Goal: Browse casually: Explore the website without a specific task or goal

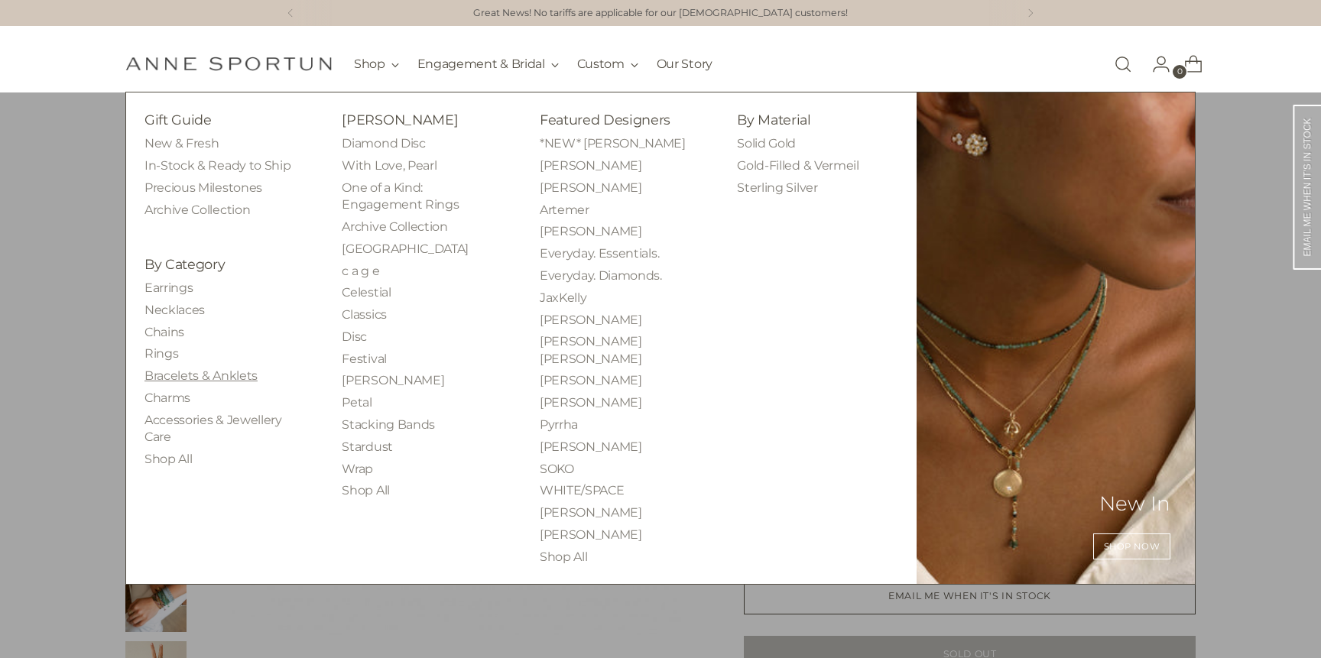
click at [201, 371] on link "Bracelets & Anklets" at bounding box center [200, 375] width 113 height 15
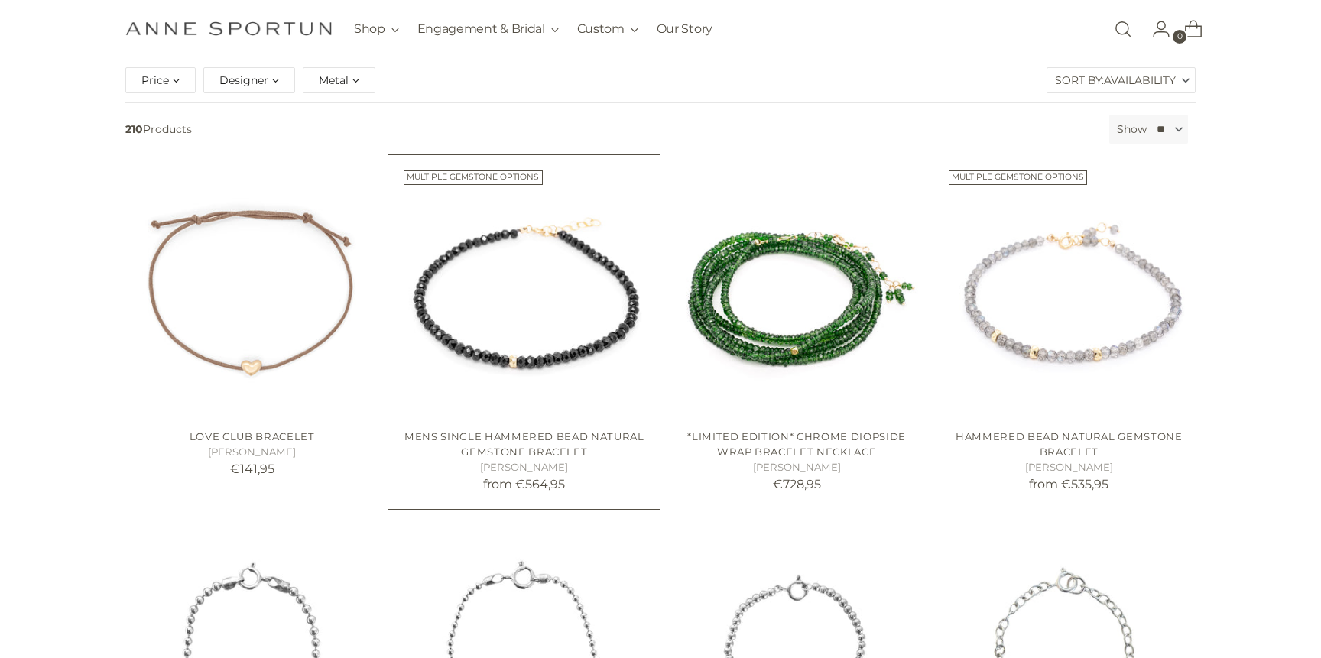
scroll to position [213, 0]
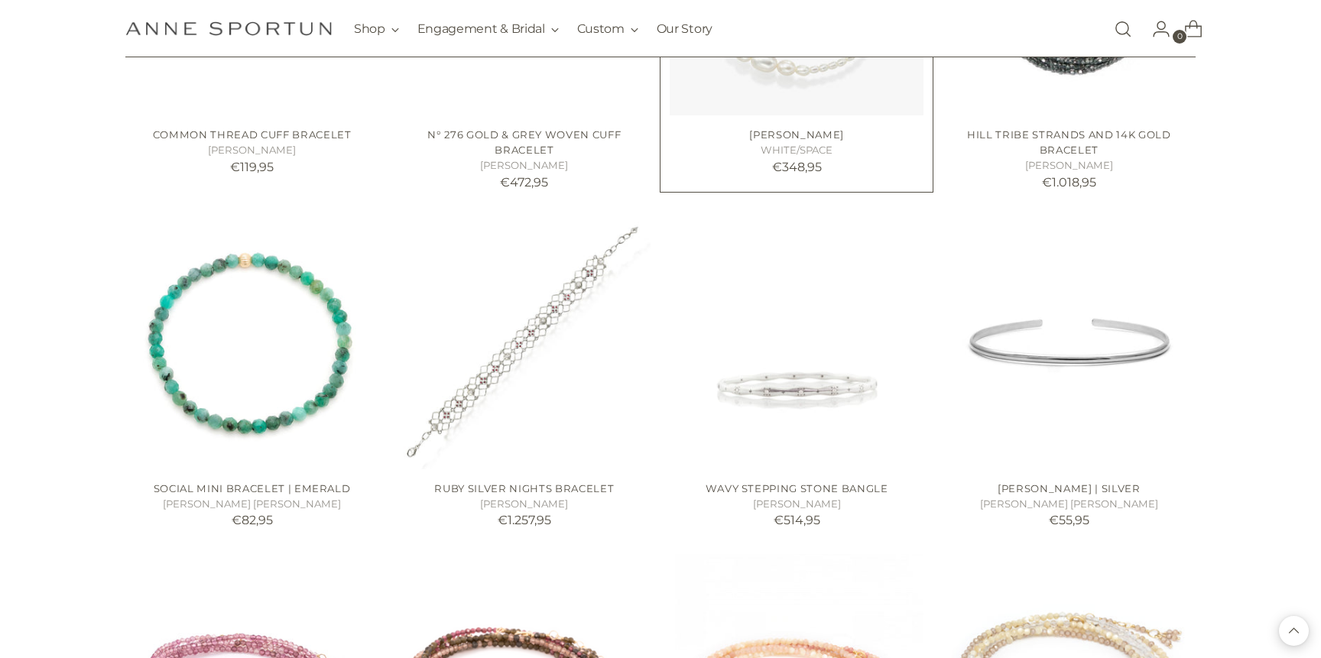
scroll to position [2942, 0]
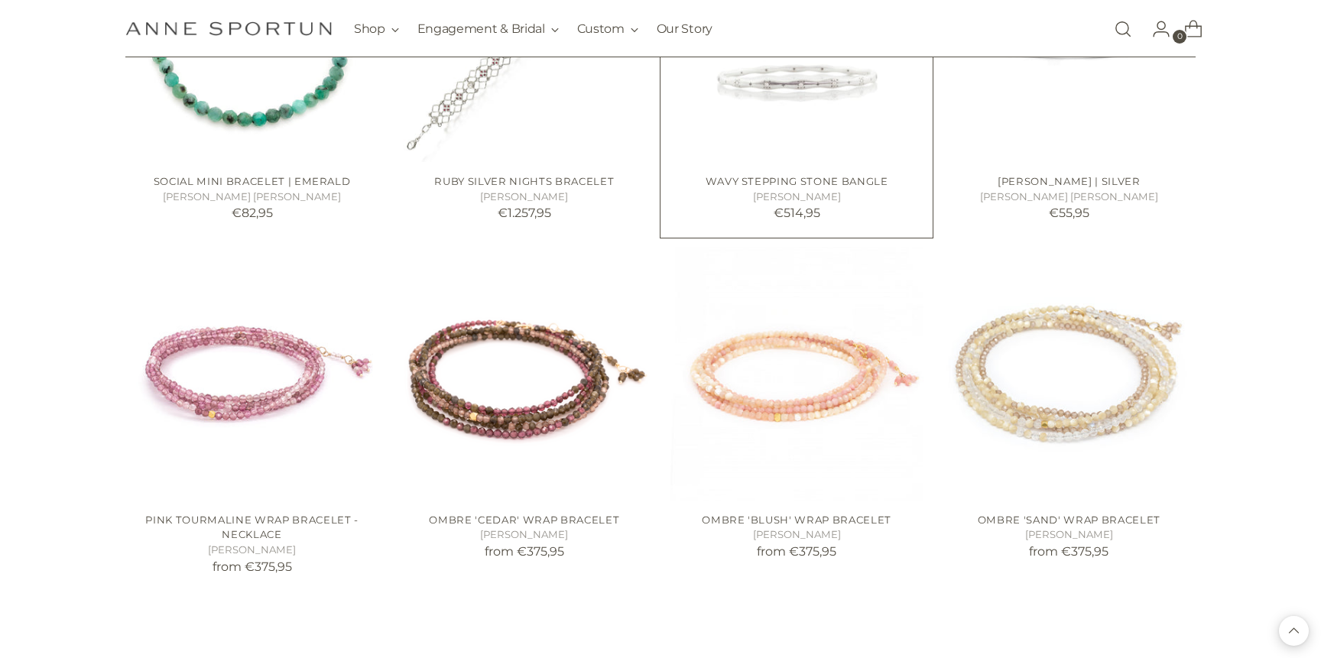
scroll to position [3259, 0]
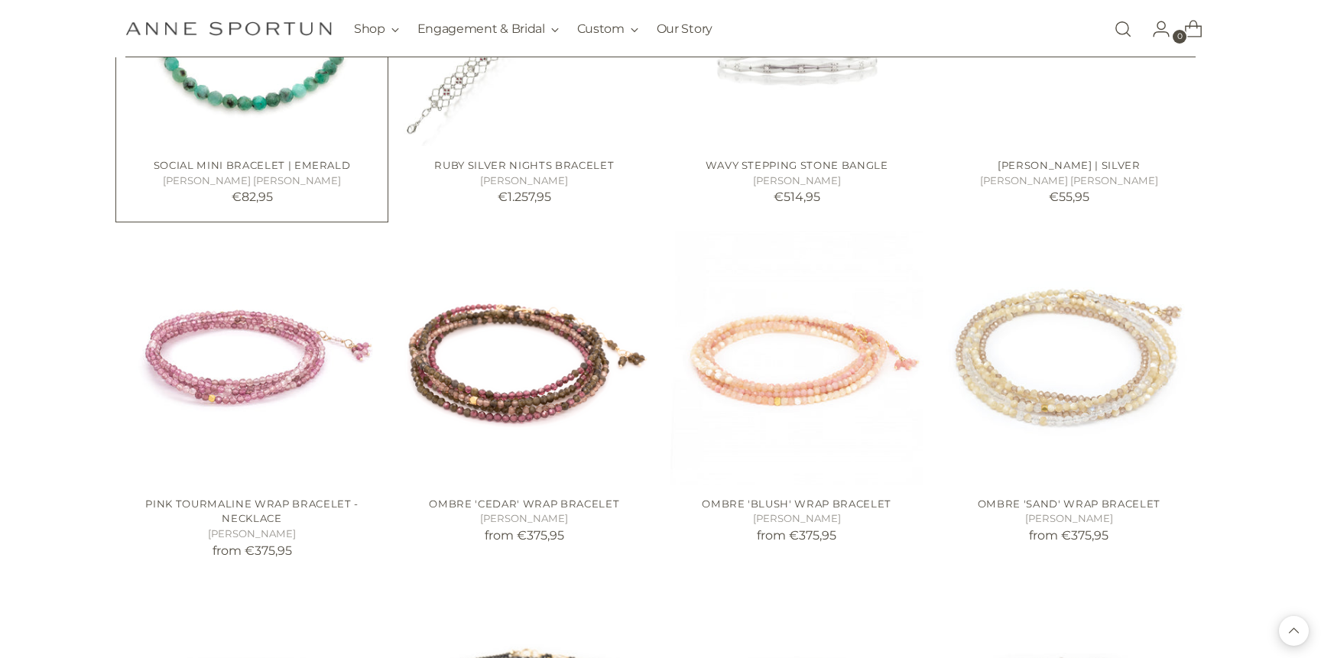
click at [0, 0] on img "Social Mini Bracelet | Emerald" at bounding box center [0, 0] width 0 height 0
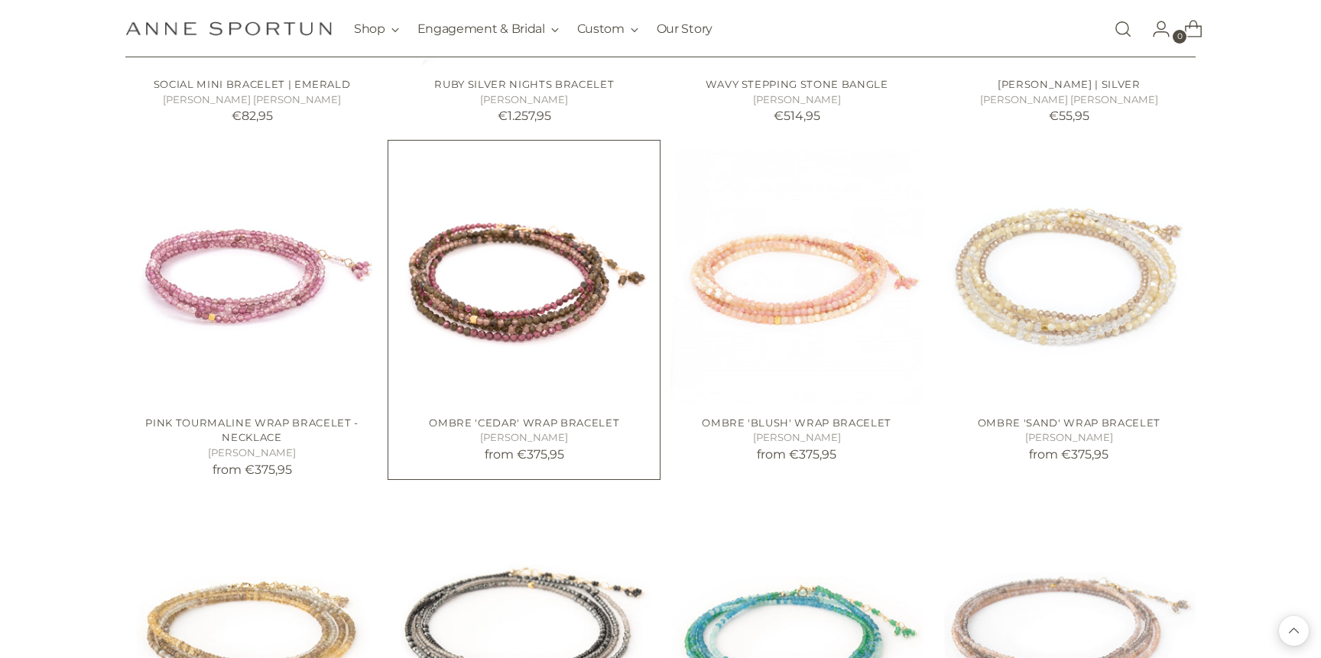
scroll to position [3341, 0]
click at [0, 0] on img "Ombre 'Sand' Wrap Bracelet" at bounding box center [0, 0] width 0 height 0
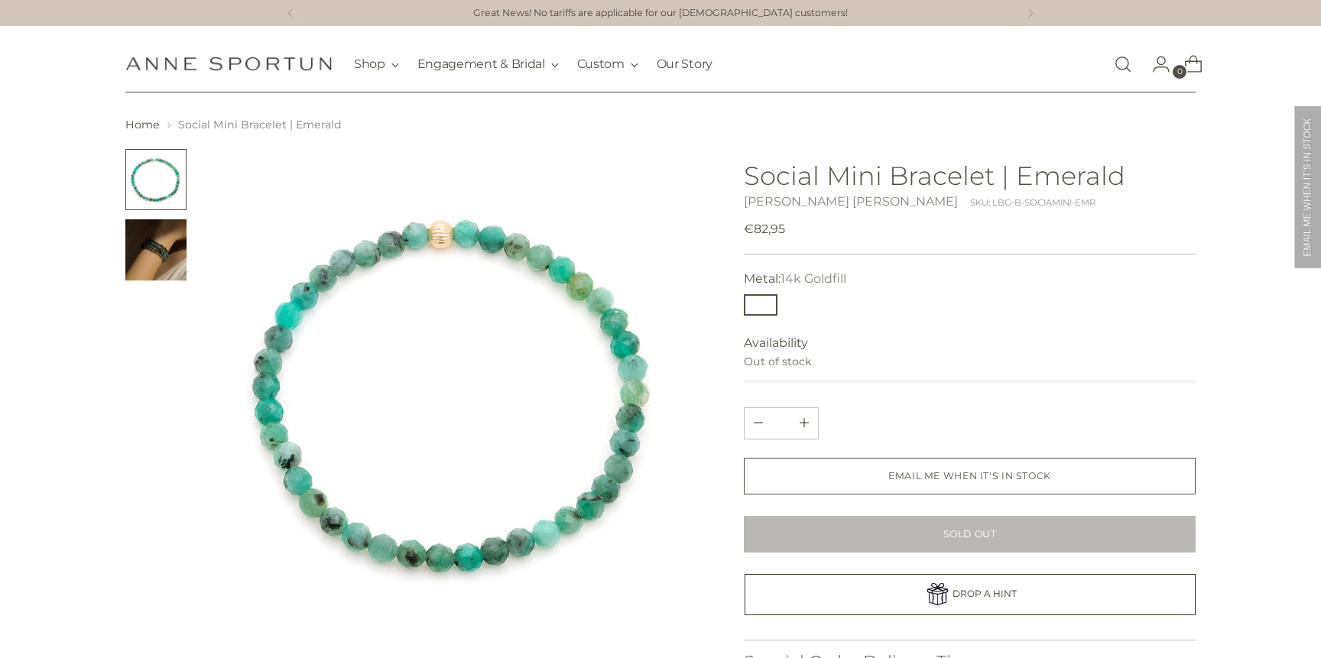
click at [404, 564] on img at bounding box center [454, 395] width 492 height 492
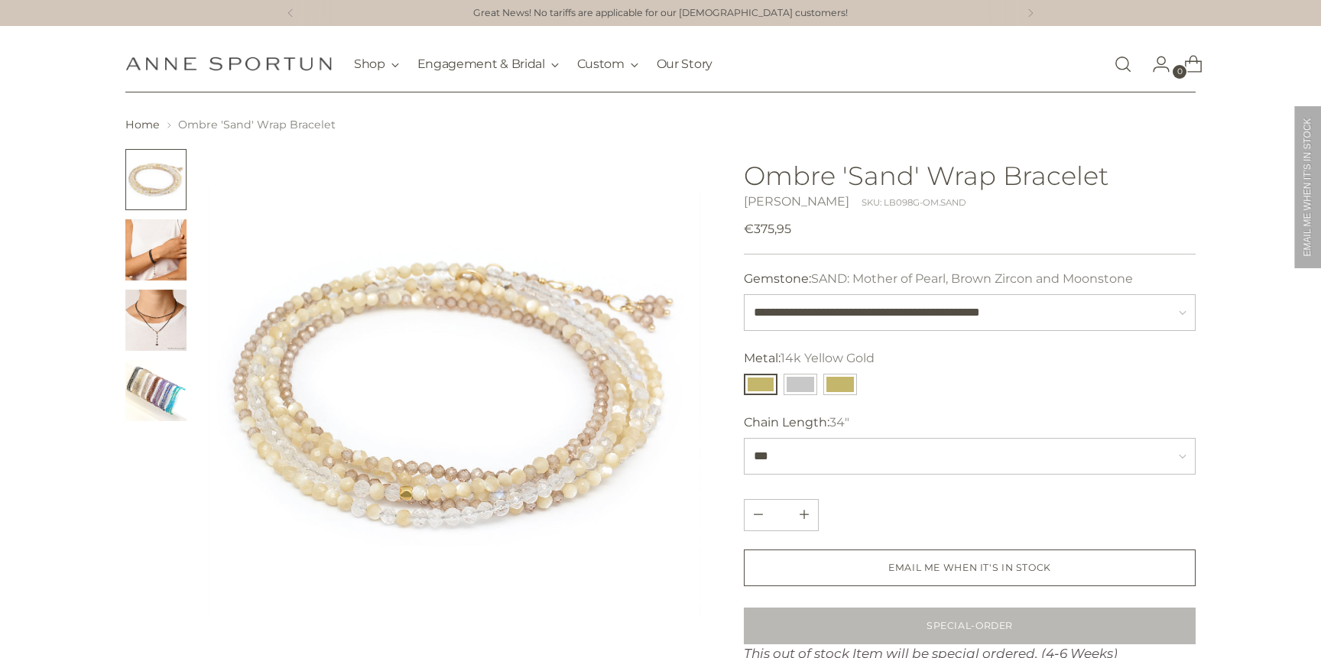
click at [513, 503] on img at bounding box center [454, 395] width 492 height 492
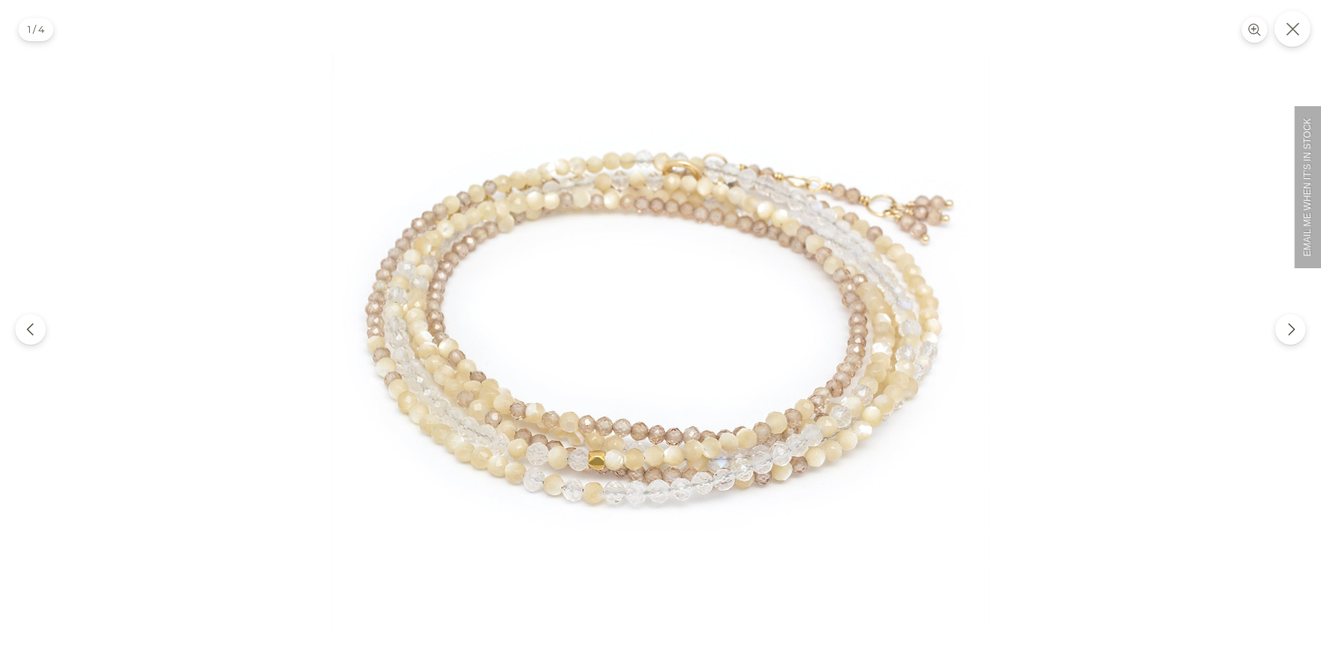
click at [1291, 27] on icon "Close" at bounding box center [1293, 29] width 14 height 14
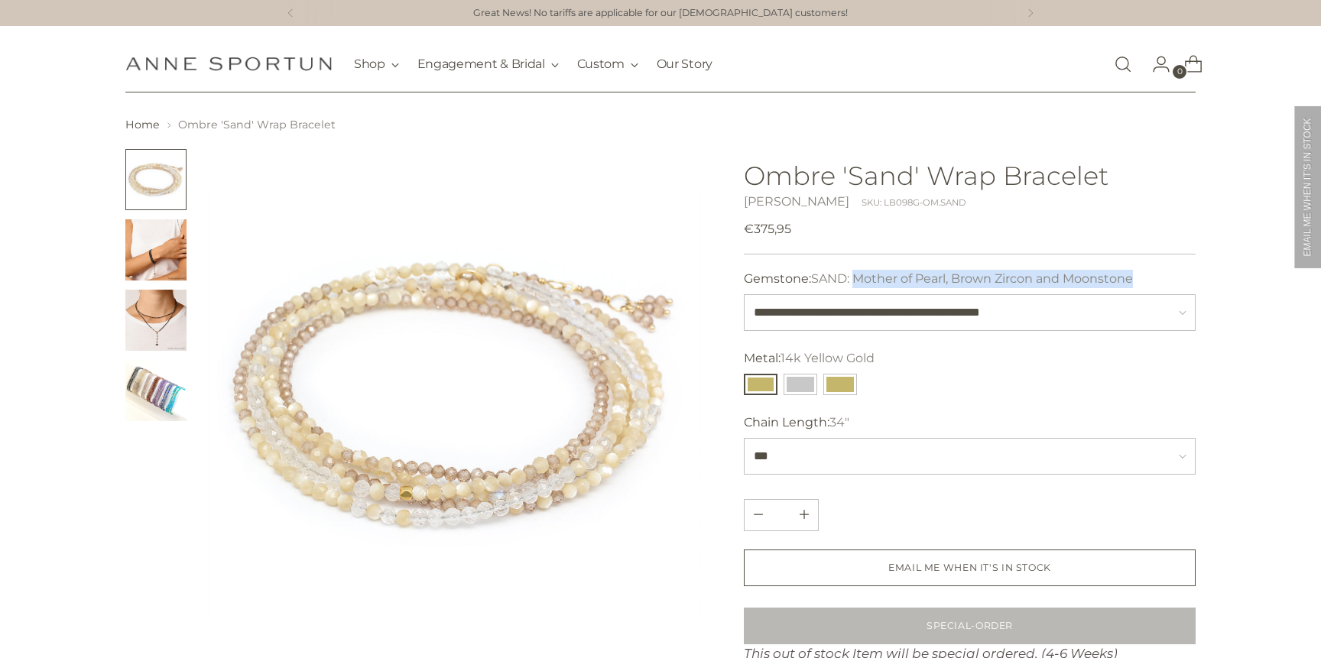
drag, startPoint x: 1151, startPoint y: 283, endPoint x: 860, endPoint y: 281, distance: 291.3
click at [860, 281] on div "Gemstone: SAND: Mother of Pearl, Brown Zircon and Moonstone" at bounding box center [970, 279] width 452 height 18
copy span "Mother of Pearl, Brown Zircon and Moonstone"
click at [842, 392] on button "18k Yellow Gold" at bounding box center [840, 384] width 34 height 21
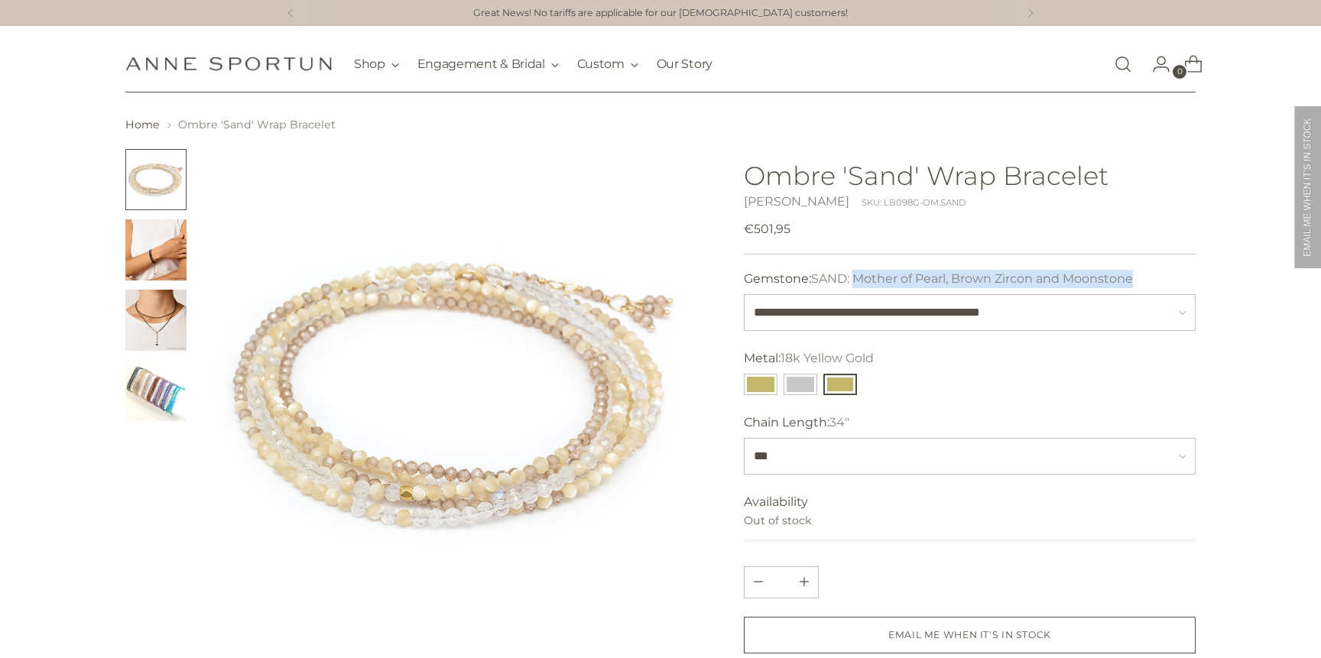
click at [842, 389] on button "18k Yellow Gold" at bounding box center [840, 384] width 34 height 21
click at [789, 387] on button "14k White Gold" at bounding box center [801, 384] width 34 height 21
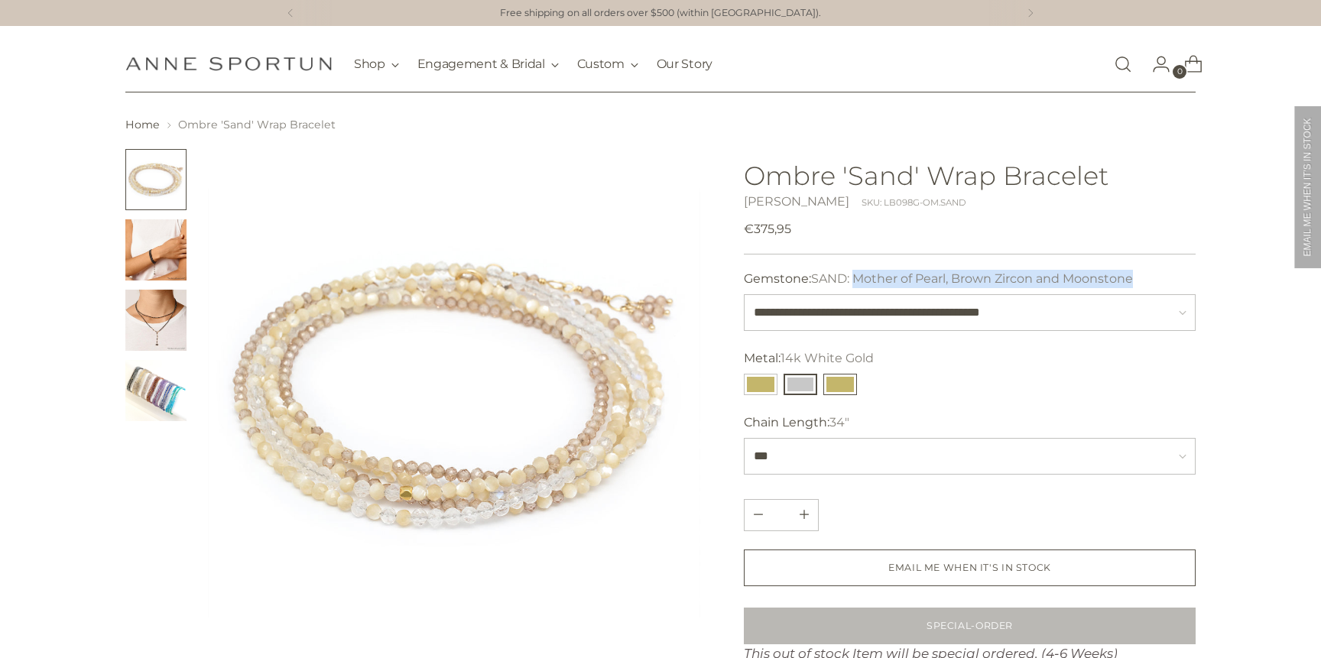
click at [852, 387] on button "18k Yellow Gold" at bounding box center [840, 384] width 34 height 21
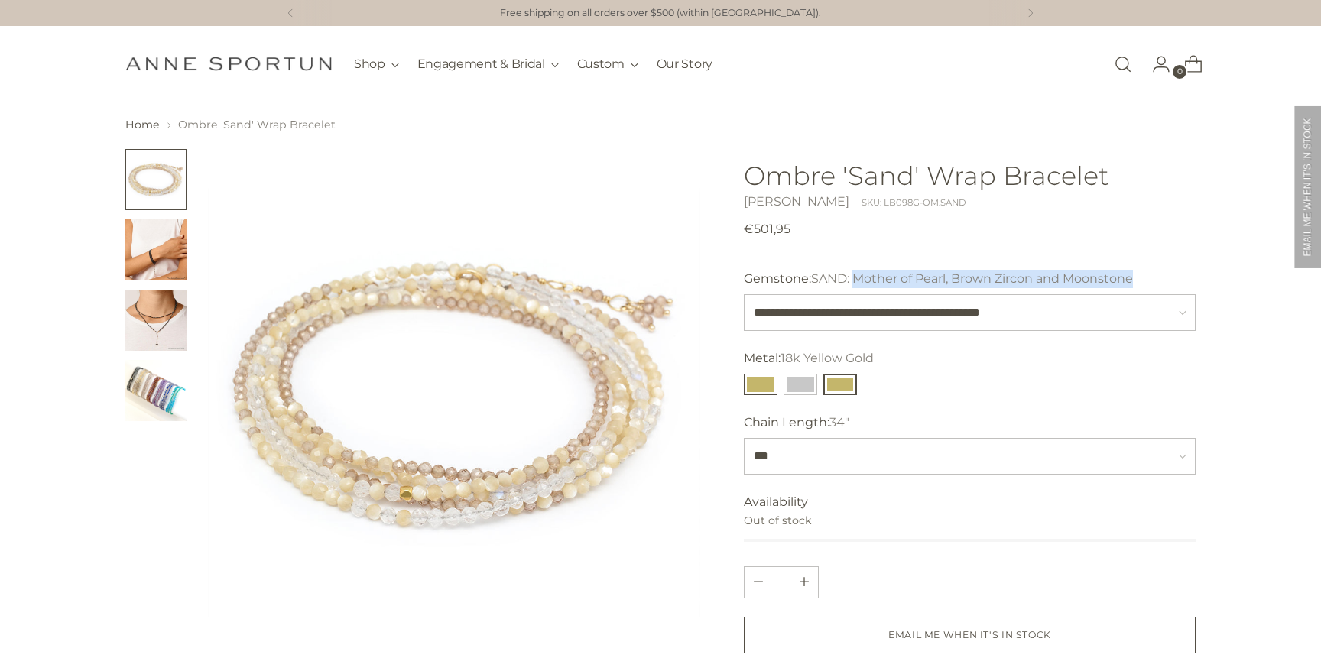
click at [765, 385] on button "14k Yellow Gold" at bounding box center [761, 384] width 34 height 21
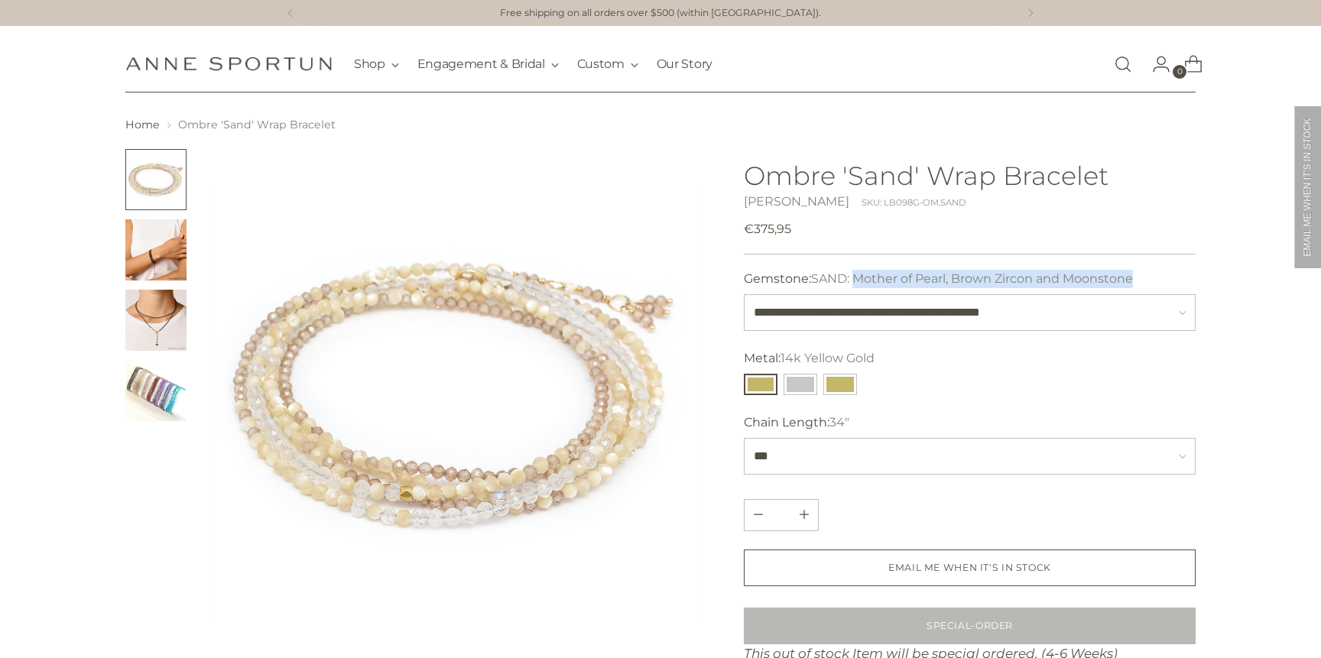
click at [180, 387] on img "Change image to image 4" at bounding box center [155, 390] width 61 height 61
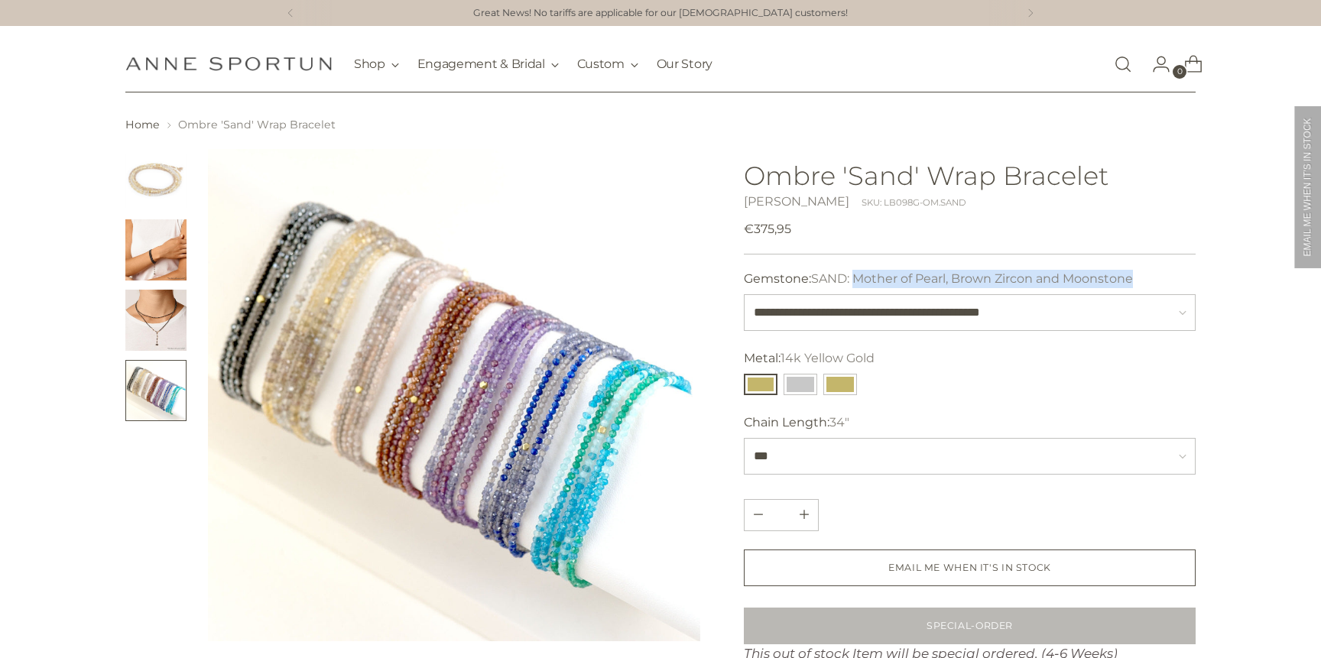
click at [781, 207] on link "[PERSON_NAME]" at bounding box center [797, 201] width 106 height 15
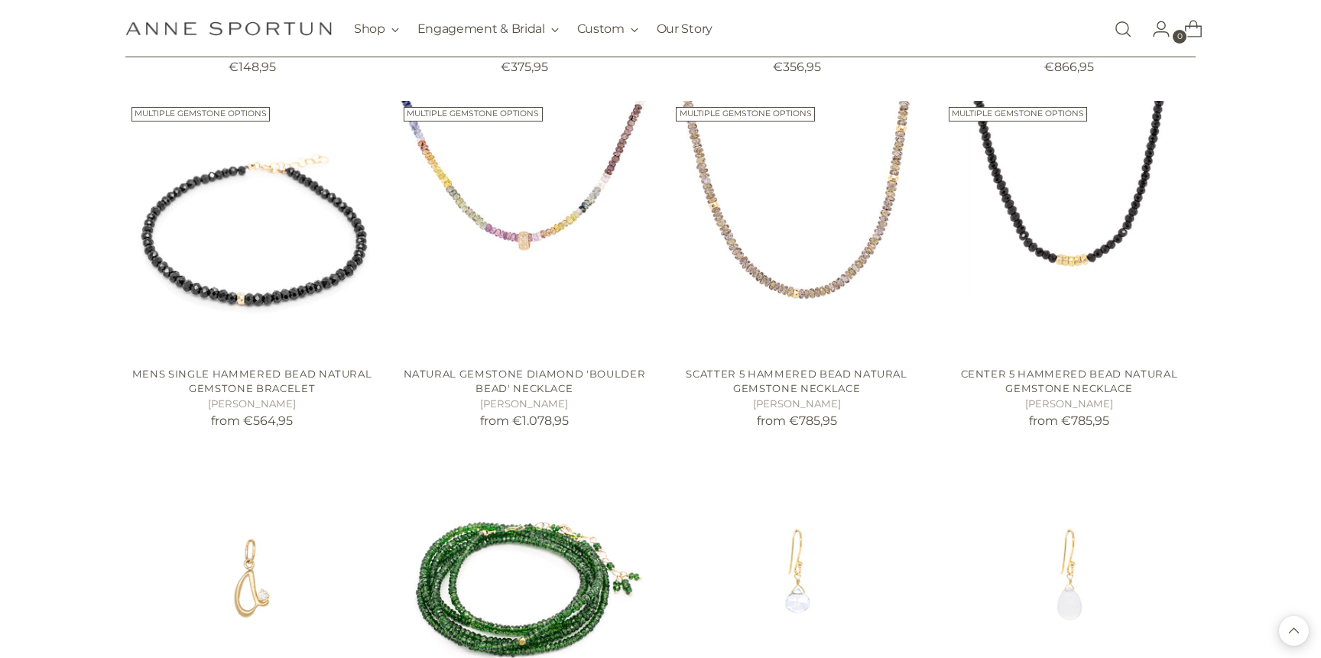
scroll to position [956, 0]
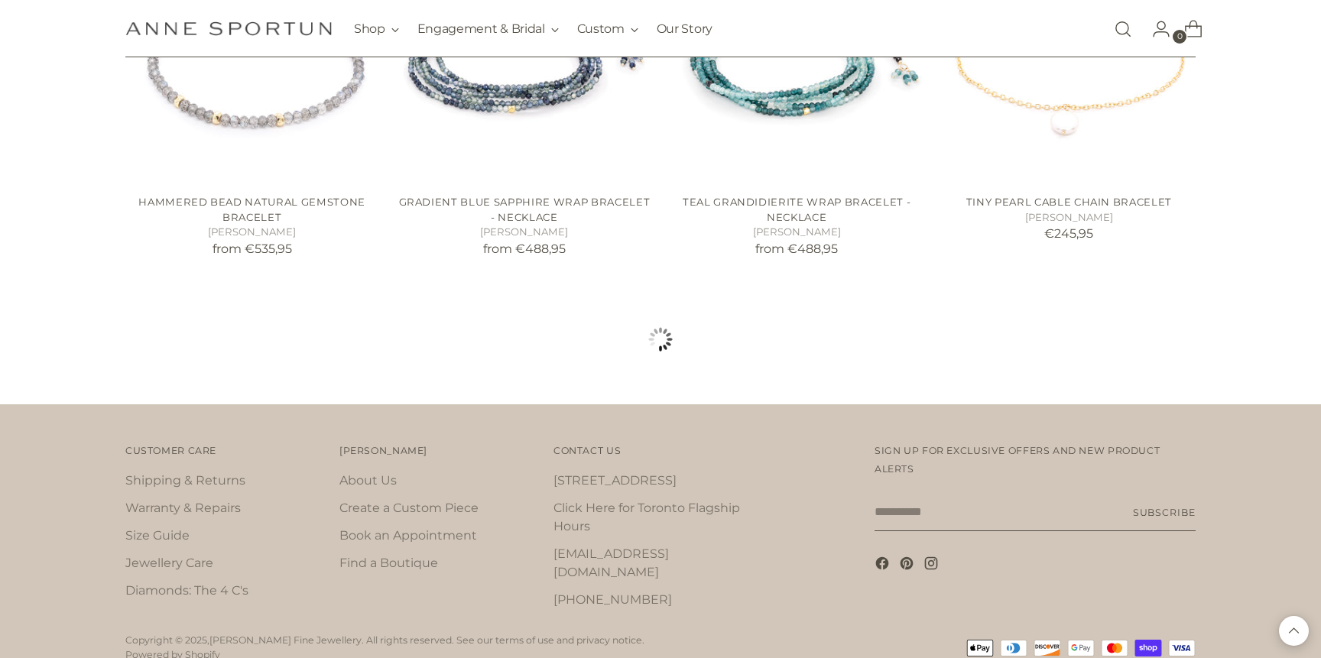
scroll to position [2926, 0]
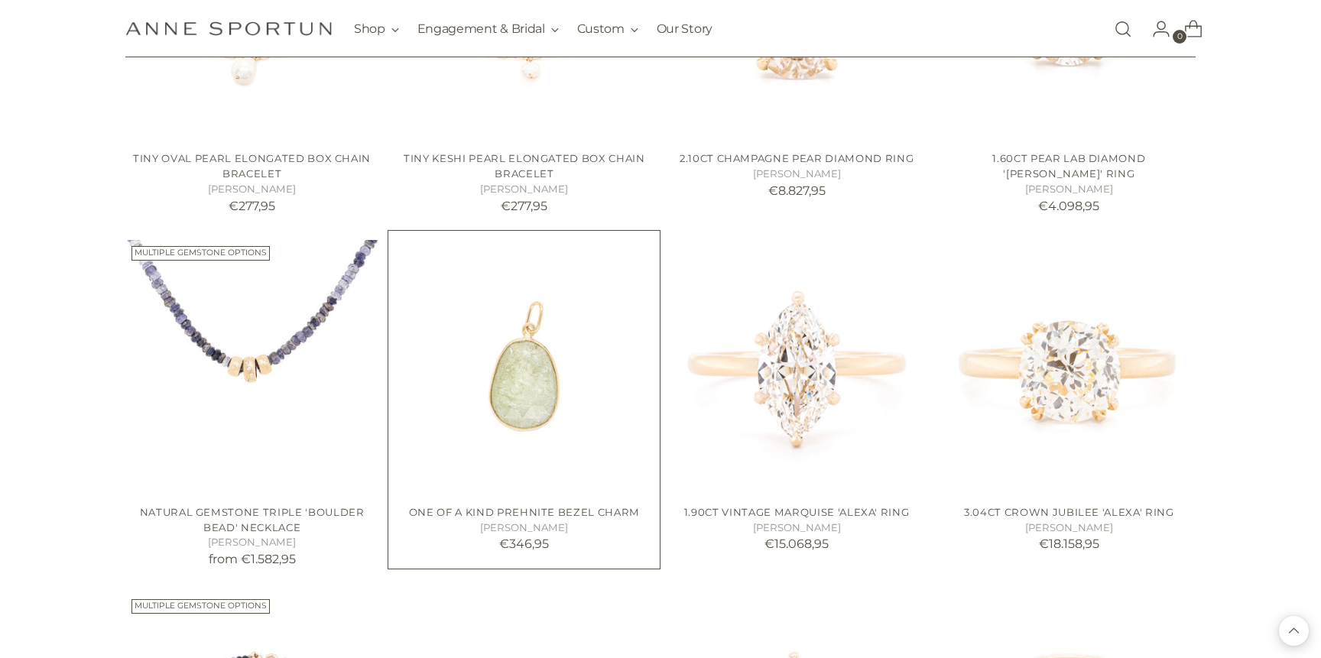
scroll to position [3297, 0]
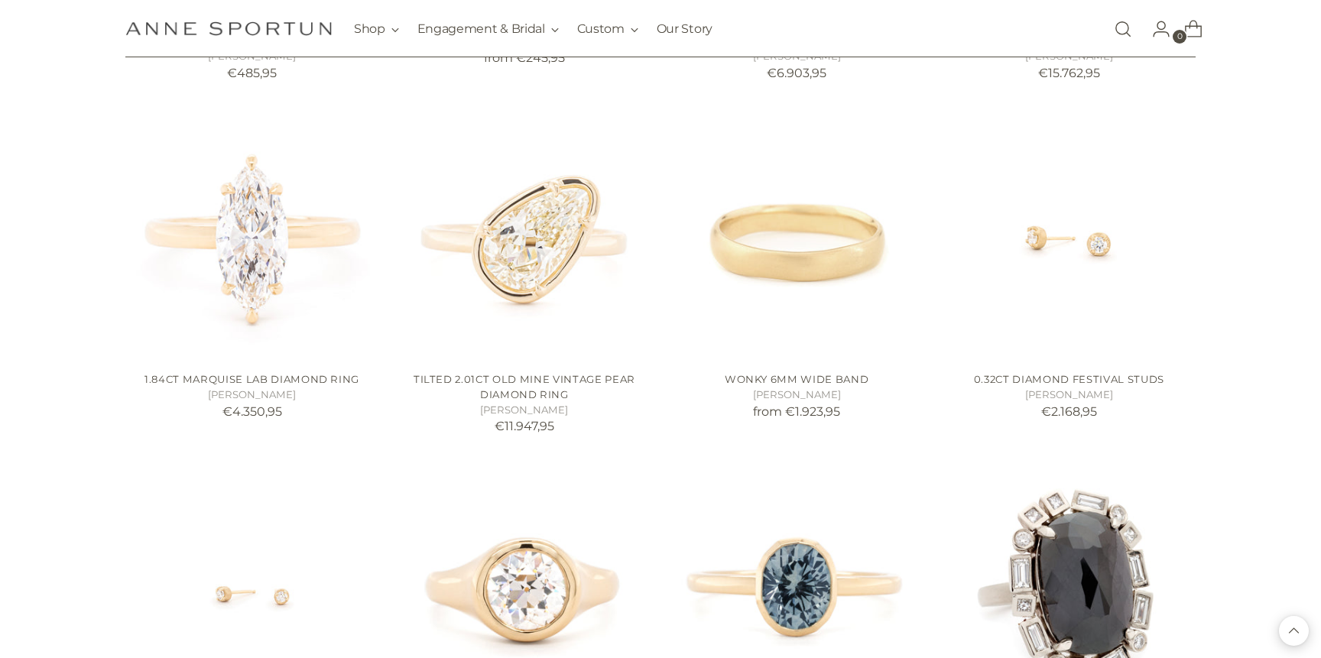
scroll to position [5911, 0]
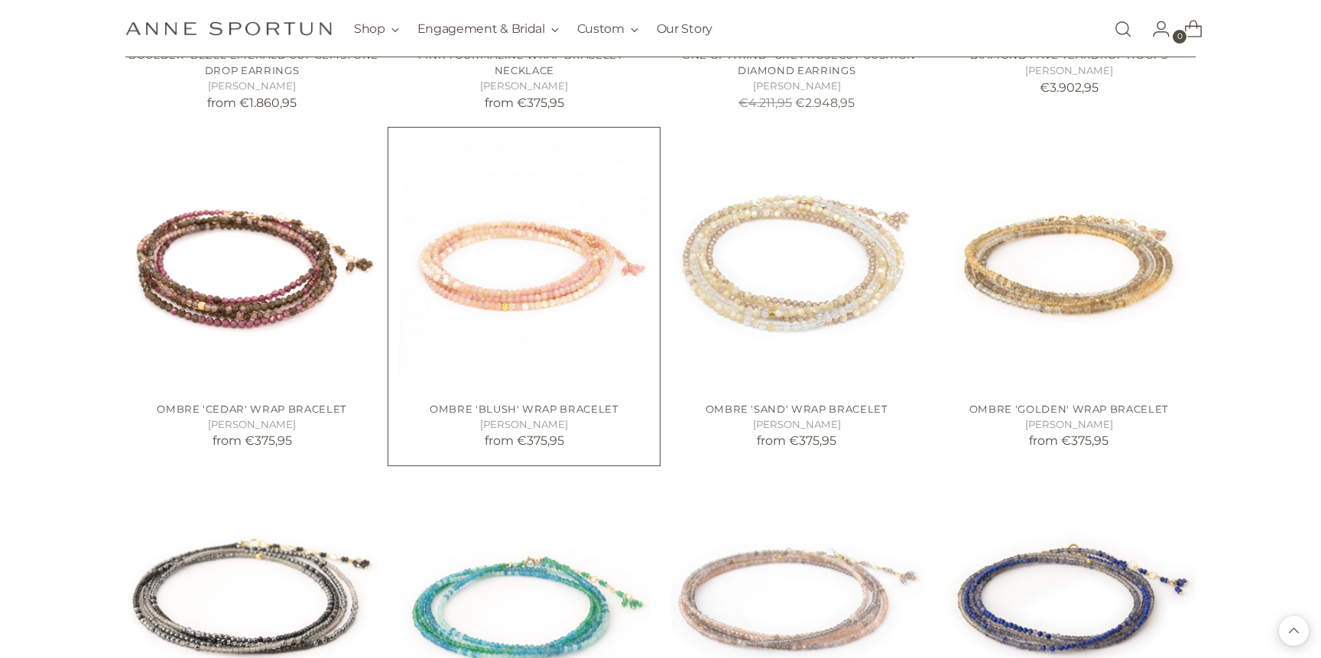
scroll to position [7293, 0]
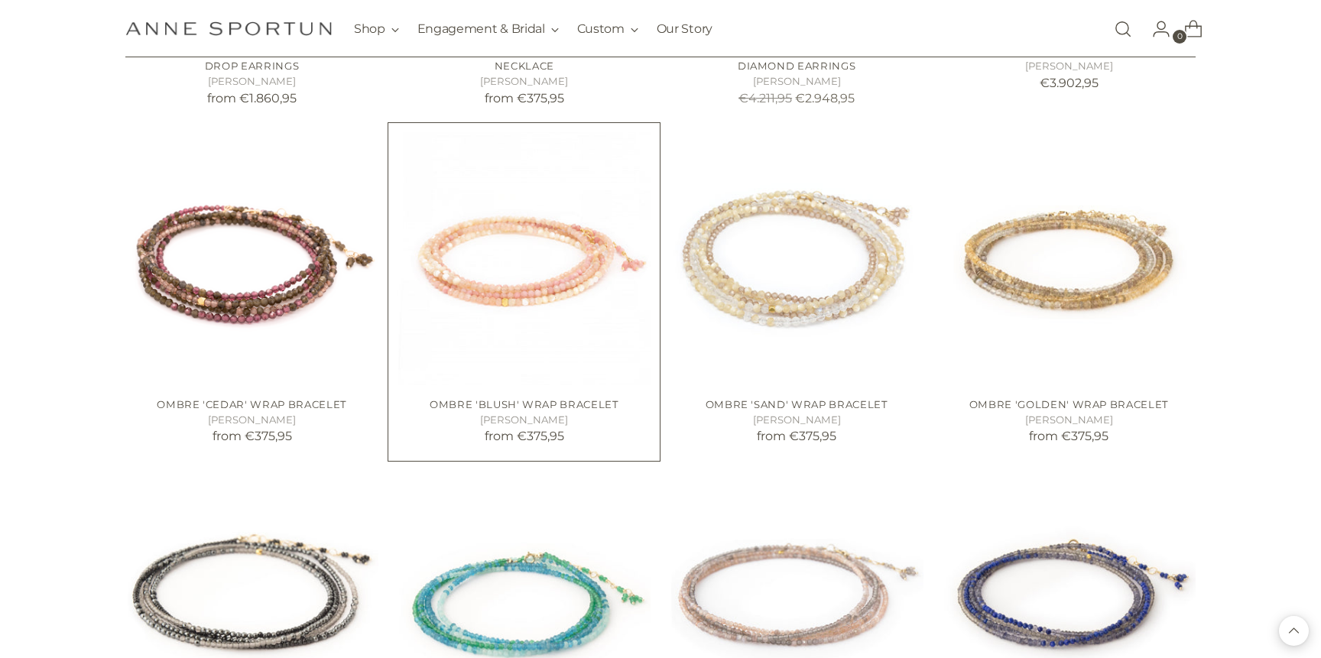
click at [0, 0] on img "Ombre 'Blush' Wrap Bracelet" at bounding box center [0, 0] width 0 height 0
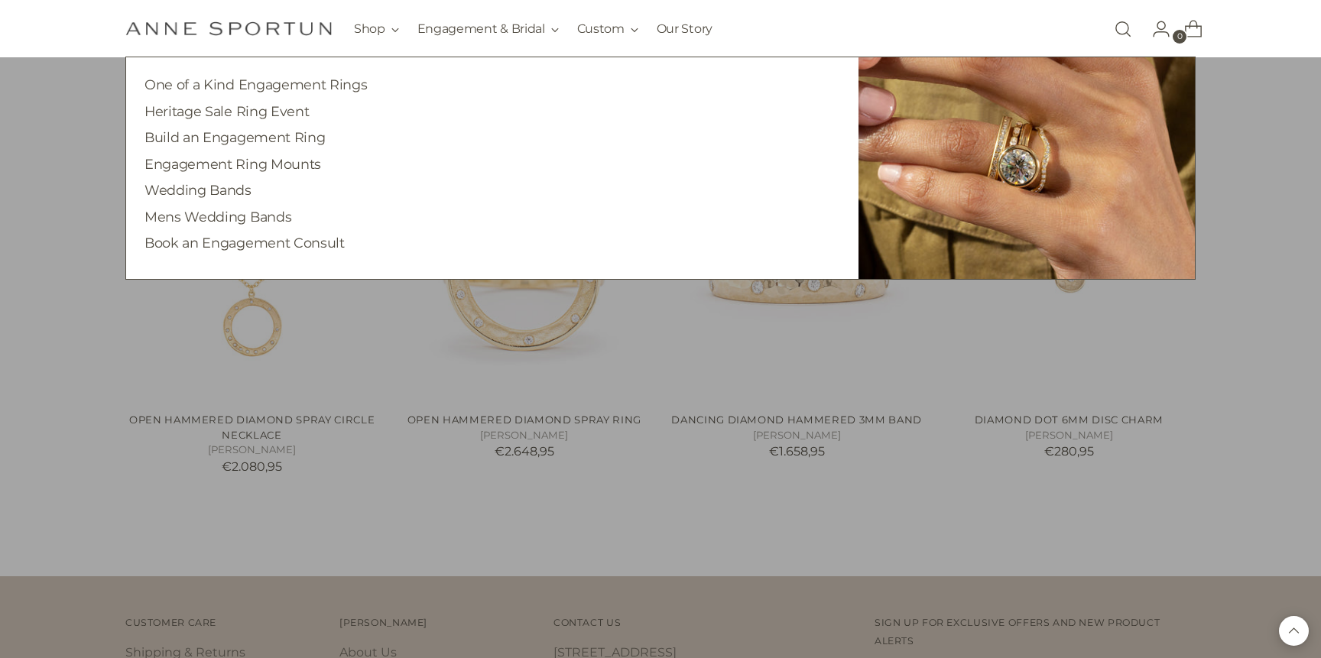
scroll to position [8360, 0]
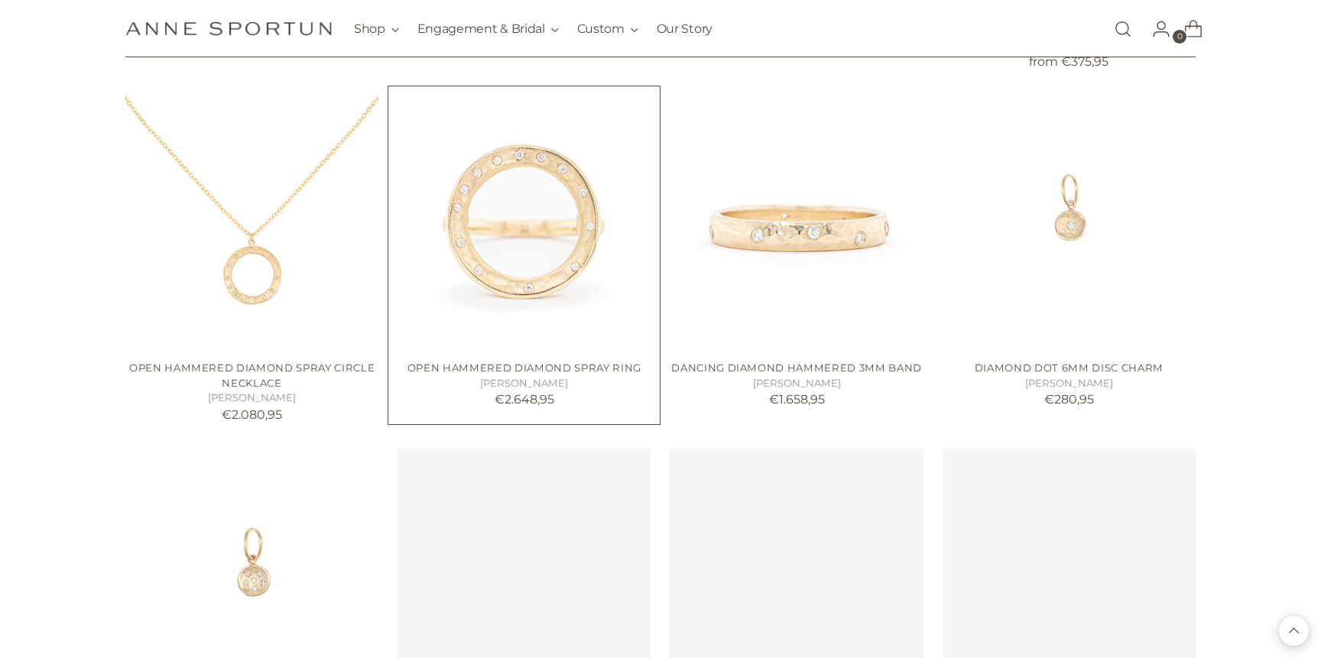
click at [0, 0] on img "Open Hammered Diamond Spray Ring" at bounding box center [0, 0] width 0 height 0
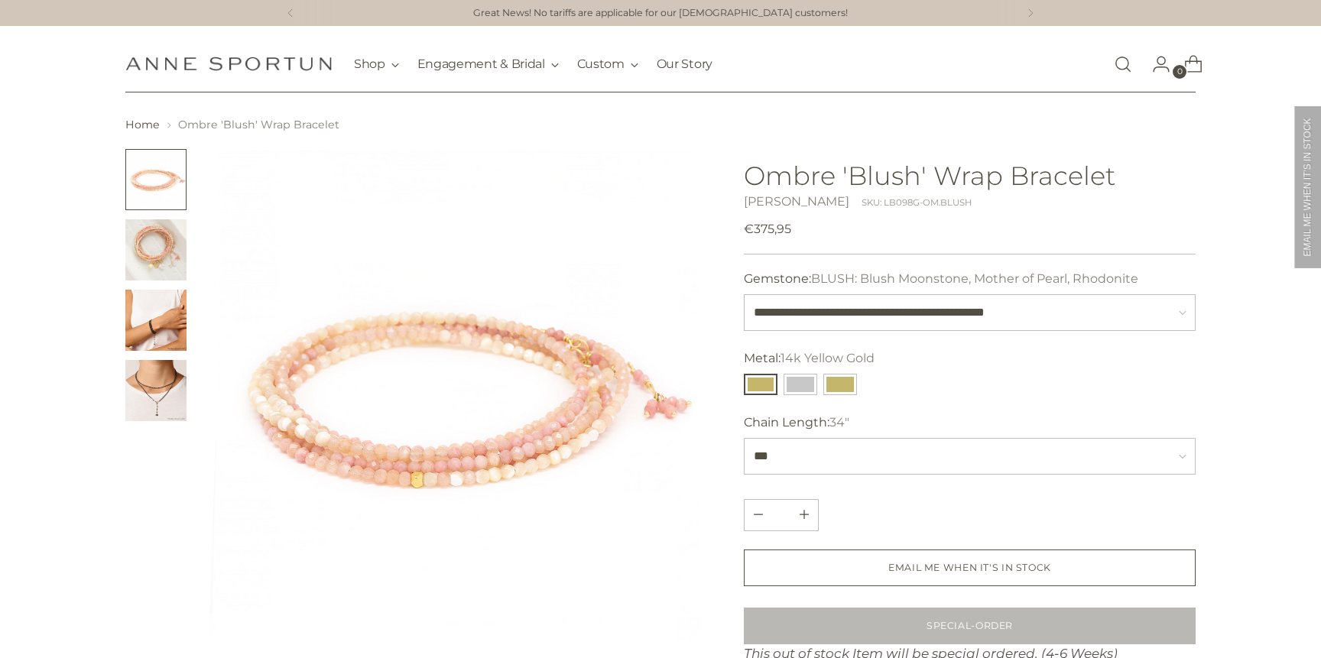
click at [157, 277] on img "Change image to image 2" at bounding box center [155, 249] width 61 height 61
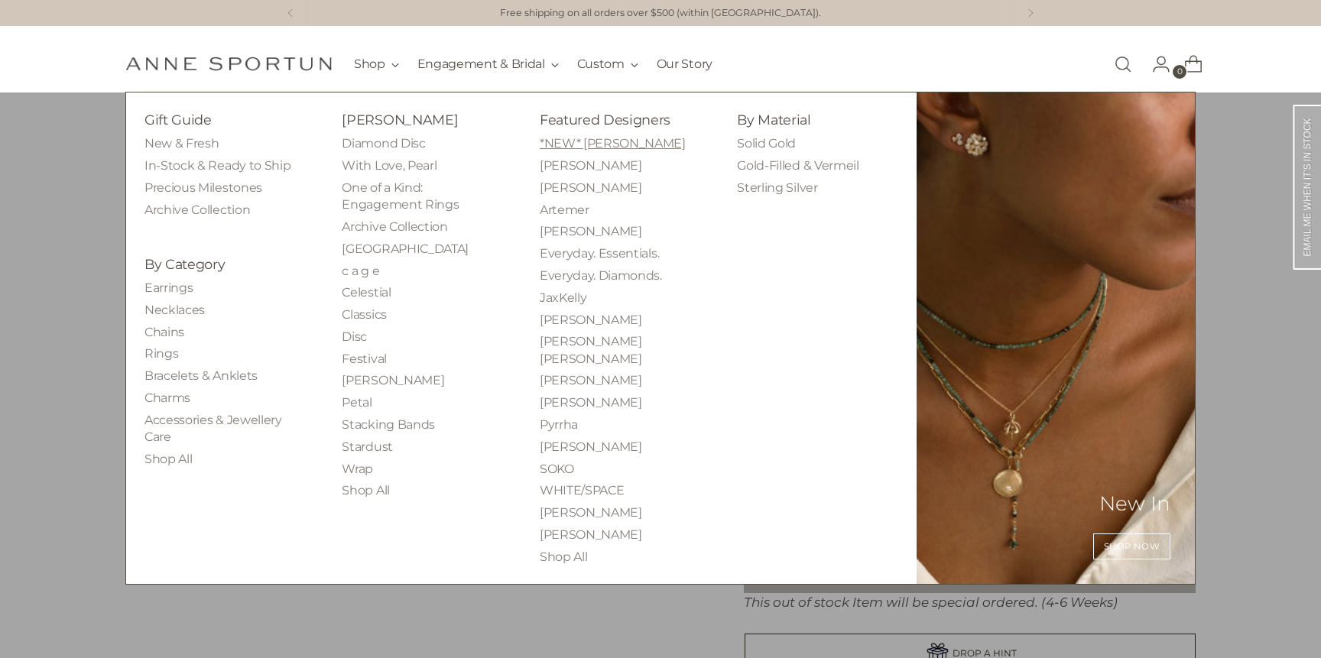
click at [579, 147] on link "*NEW* [PERSON_NAME]" at bounding box center [613, 143] width 146 height 15
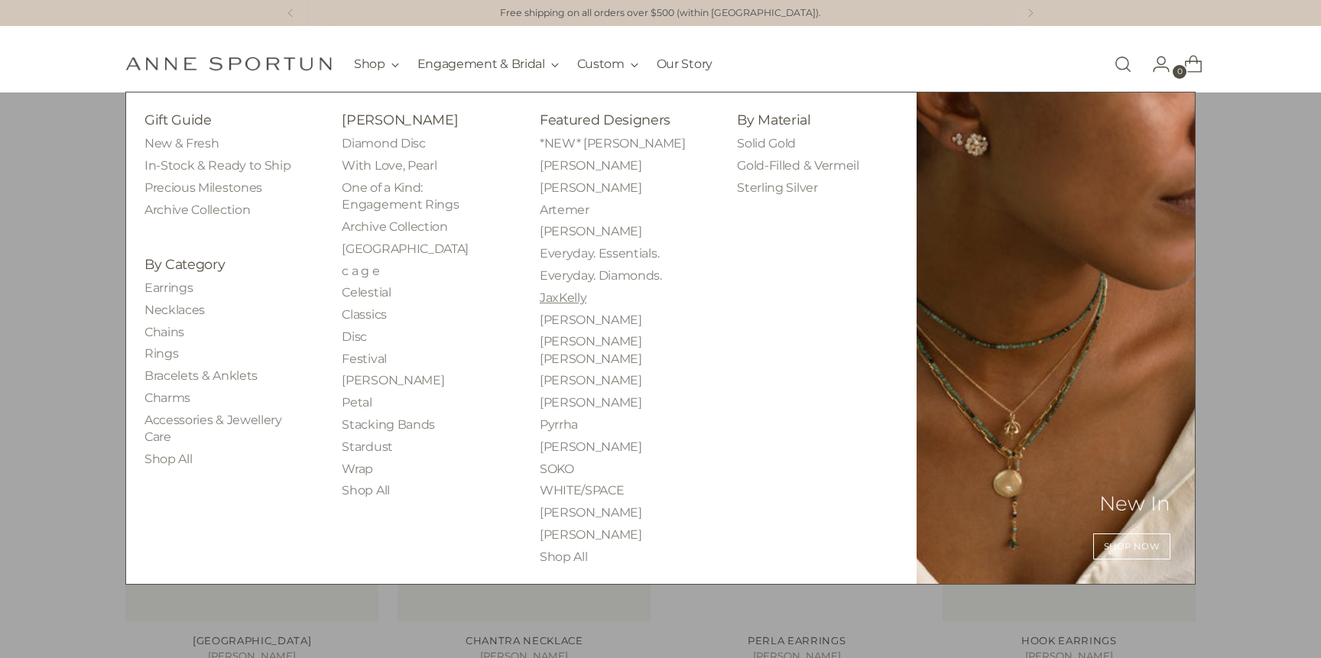
click at [560, 291] on link "JaxKelly" at bounding box center [563, 298] width 47 height 15
